Goal: Obtain resource: Download file/media

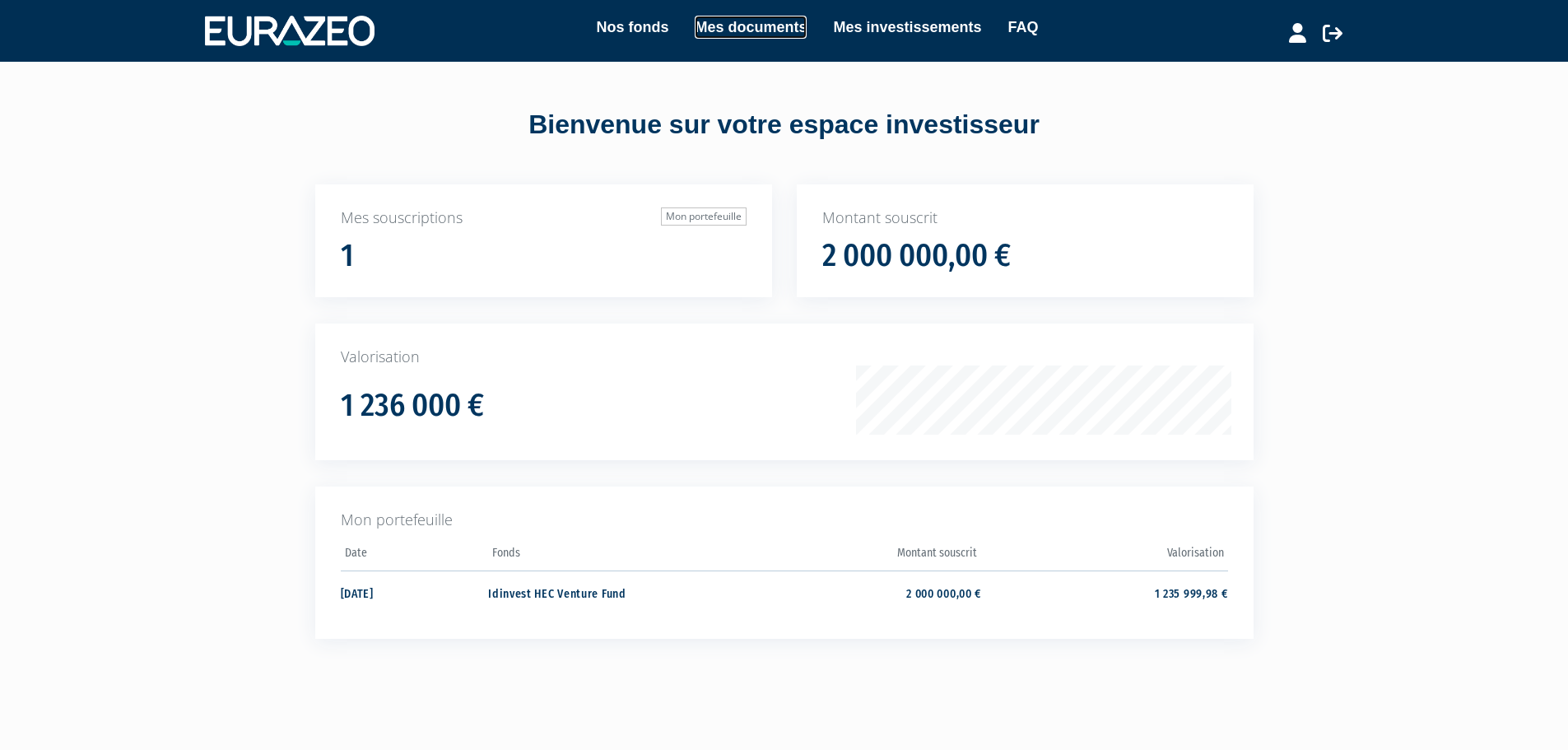
click at [694, 29] on link "Mes documents" at bounding box center [750, 26] width 112 height 23
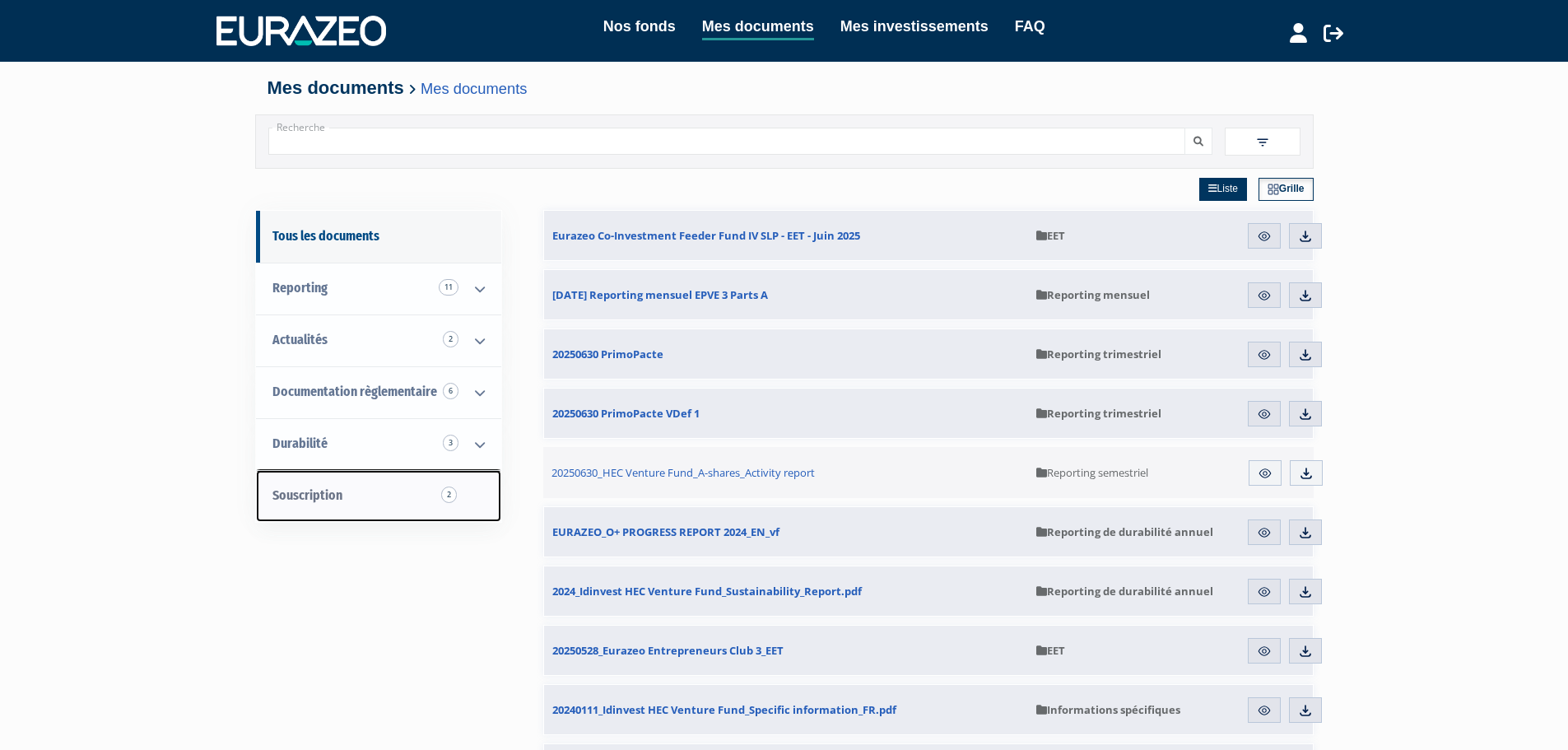
click at [322, 488] on span "Souscription 2" at bounding box center [307, 494] width 70 height 16
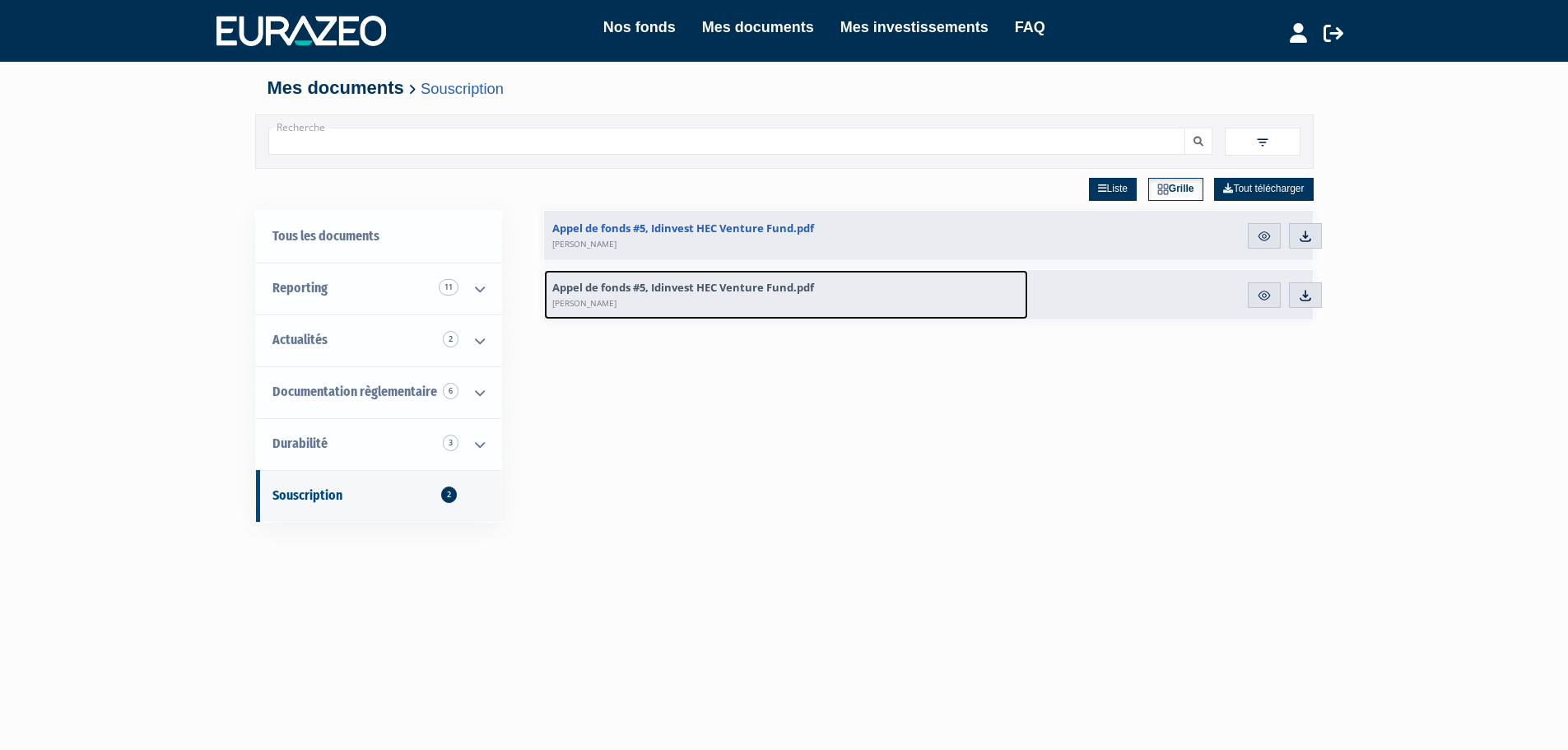
click at [944, 287] on link "Appel de fonds #5, Idinvest HEC Venture Fund.pdf [PERSON_NAME]" at bounding box center [786, 294] width 484 height 49
